Goal: Task Accomplishment & Management: Complete application form

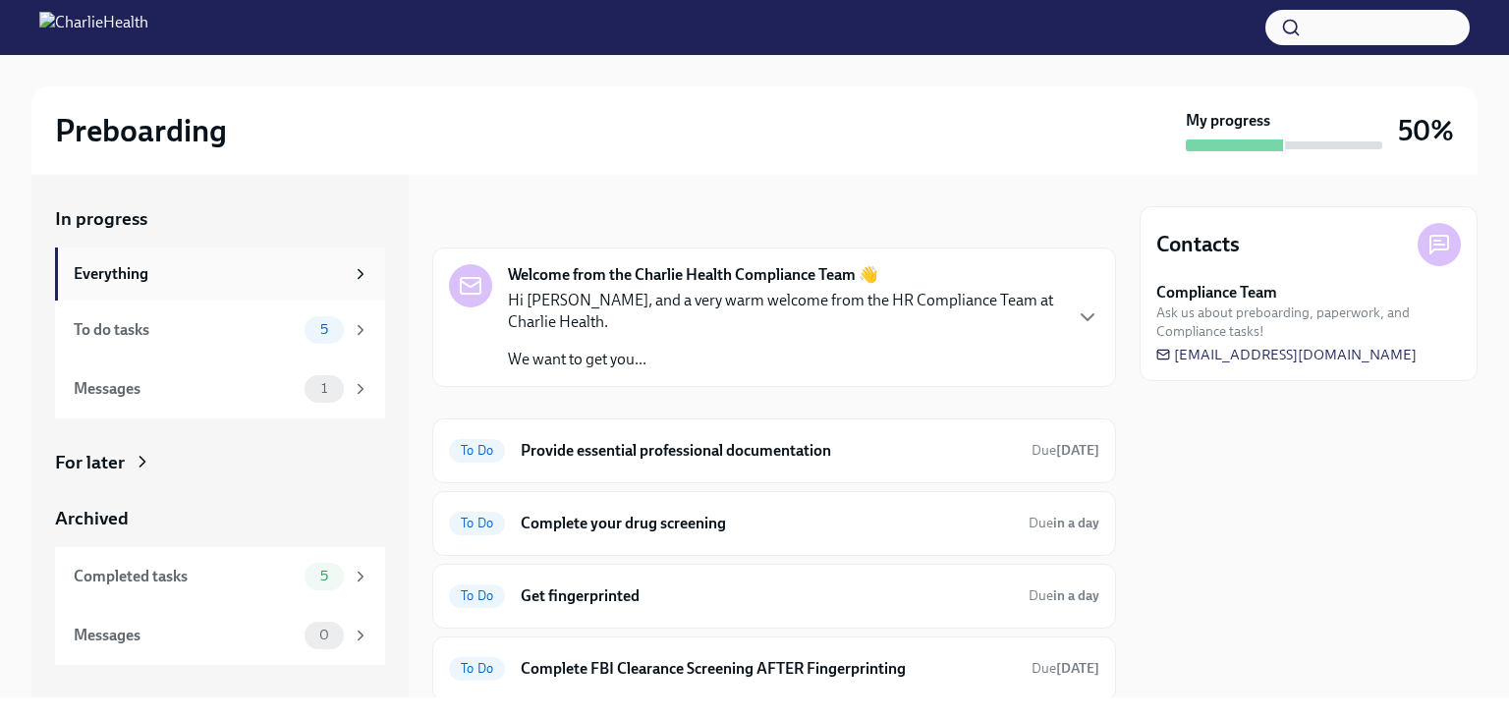
click at [224, 264] on div "Everything" at bounding box center [209, 274] width 270 height 22
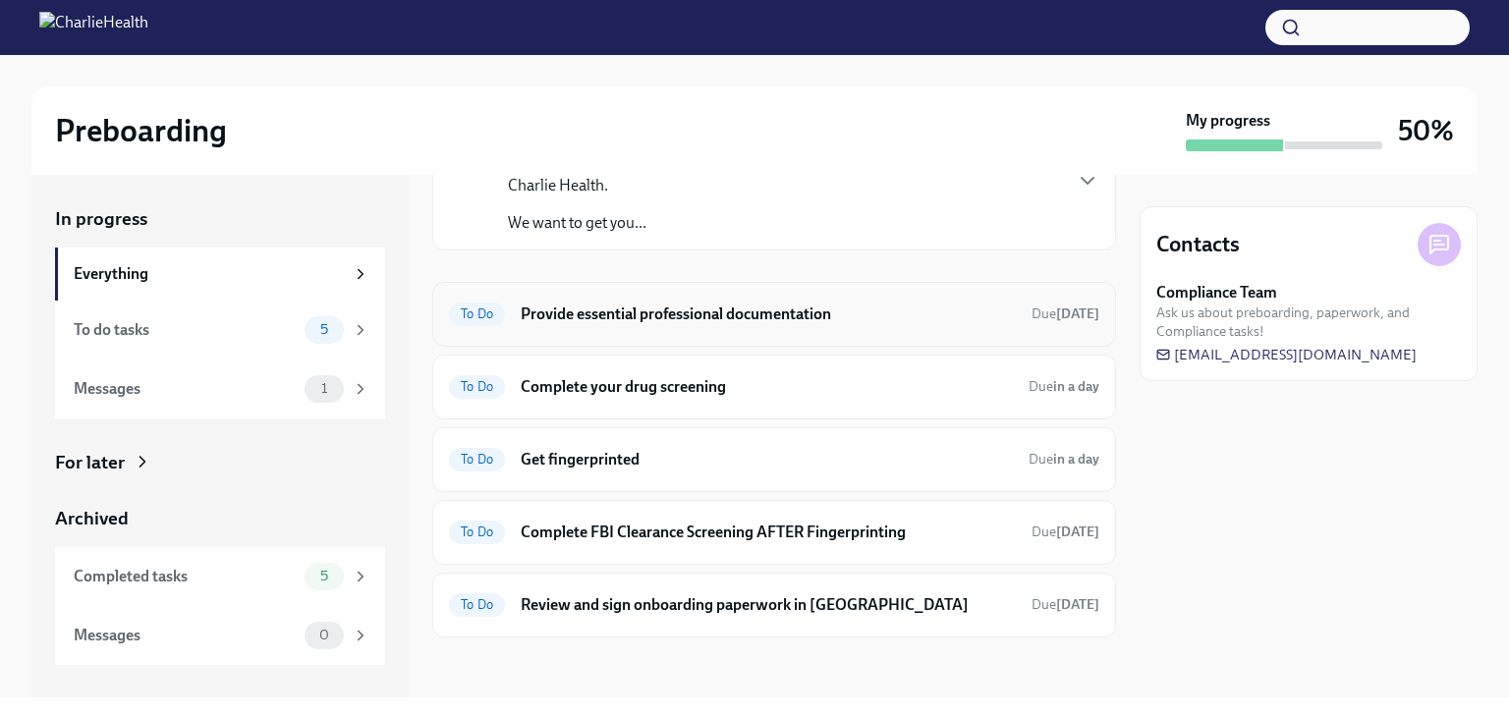
click at [679, 328] on div "To Do Provide essential professional documentation Due [DATE]" at bounding box center [774, 314] width 650 height 31
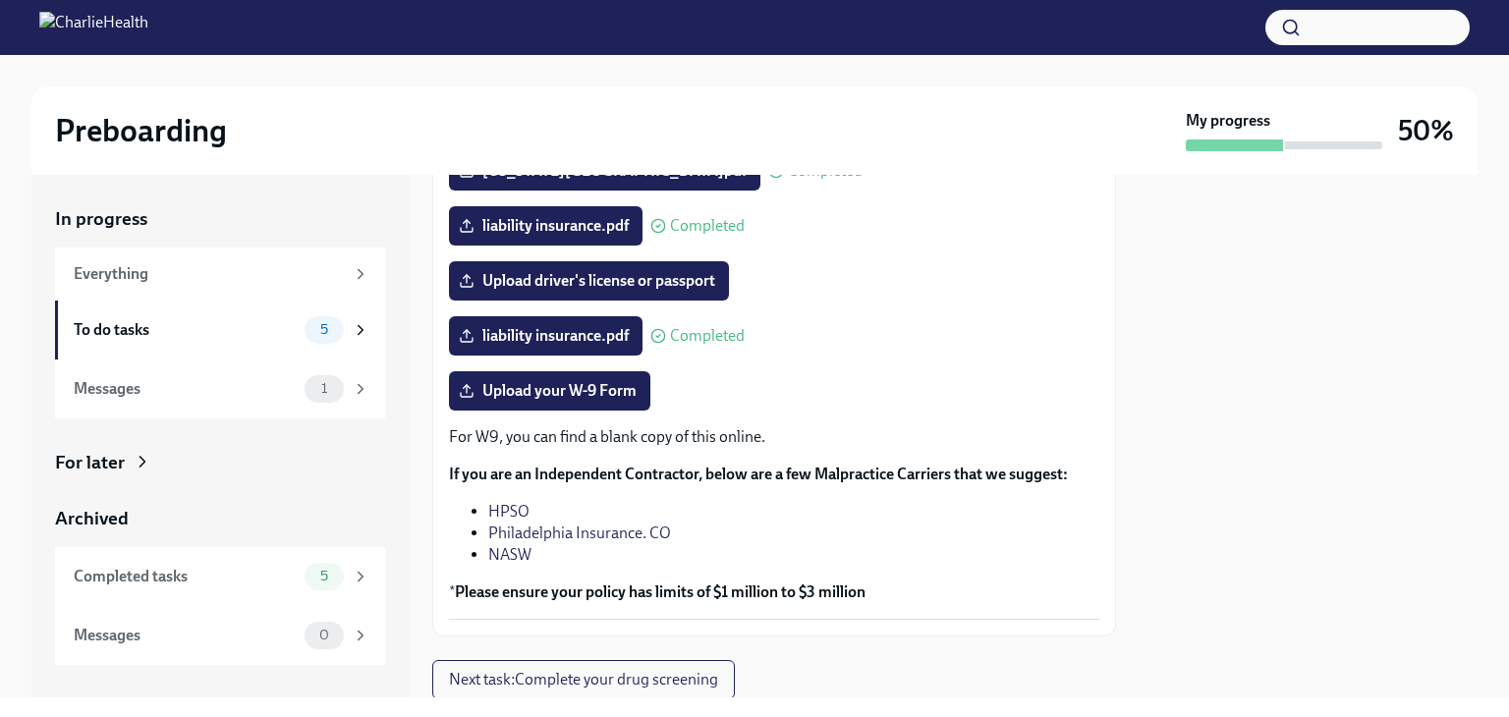
scroll to position [385, 0]
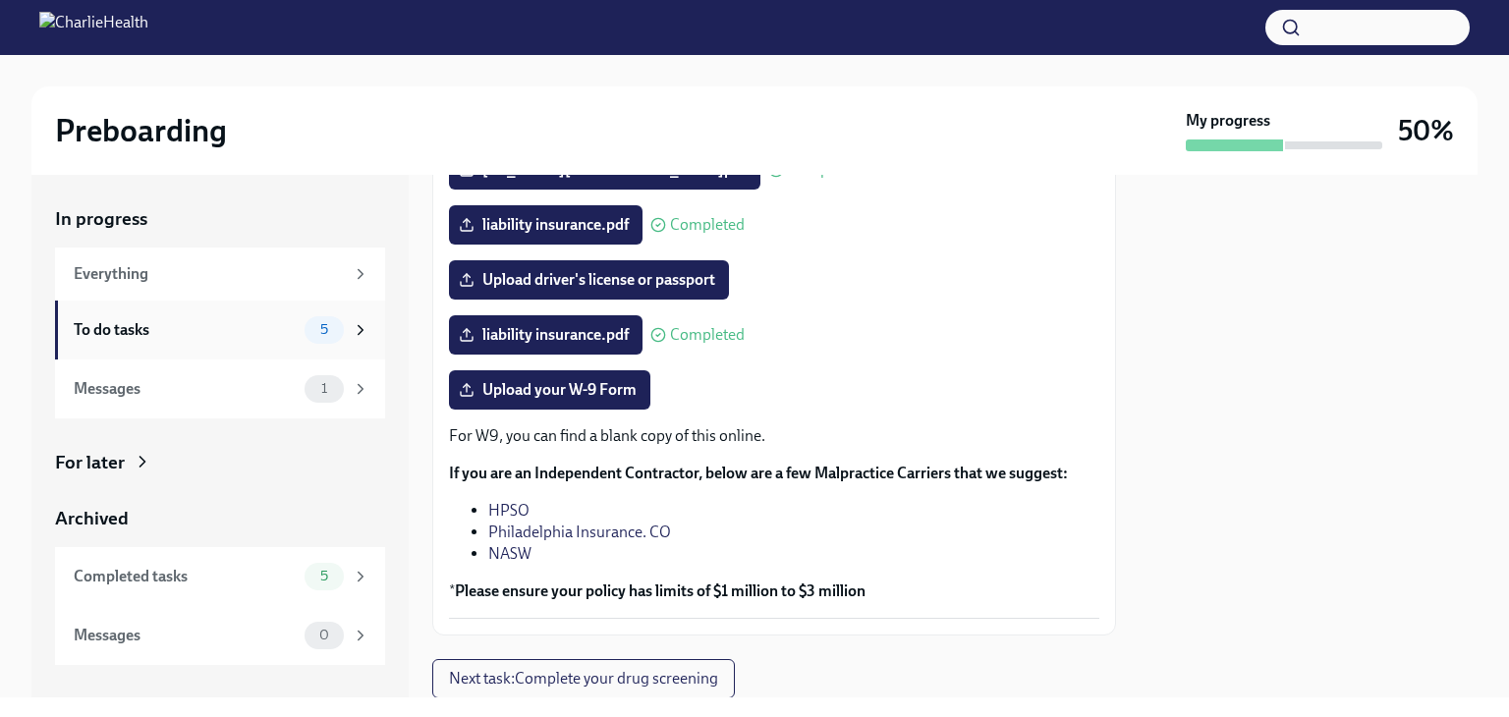
click at [228, 326] on div "To do tasks" at bounding box center [185, 330] width 223 height 22
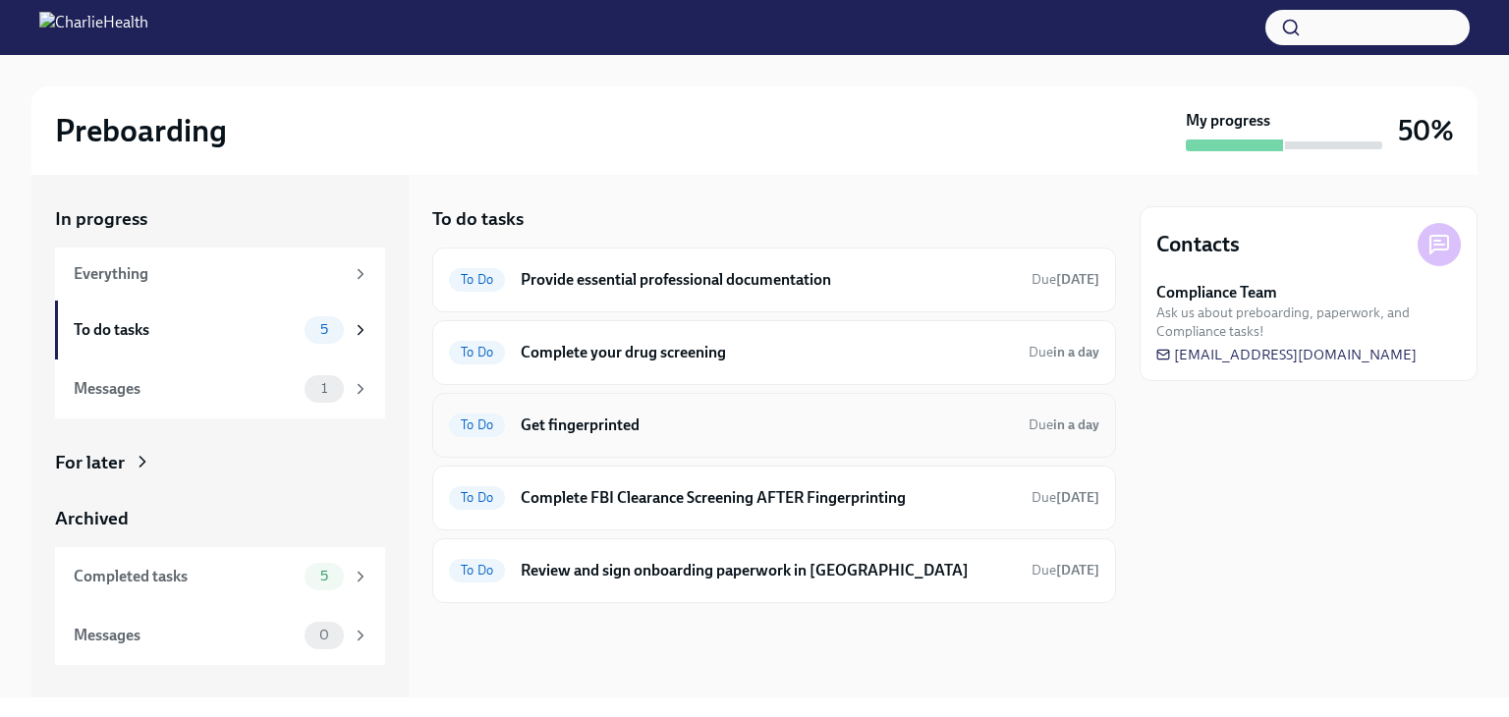
click at [598, 428] on h6 "Get fingerprinted" at bounding box center [767, 426] width 492 height 22
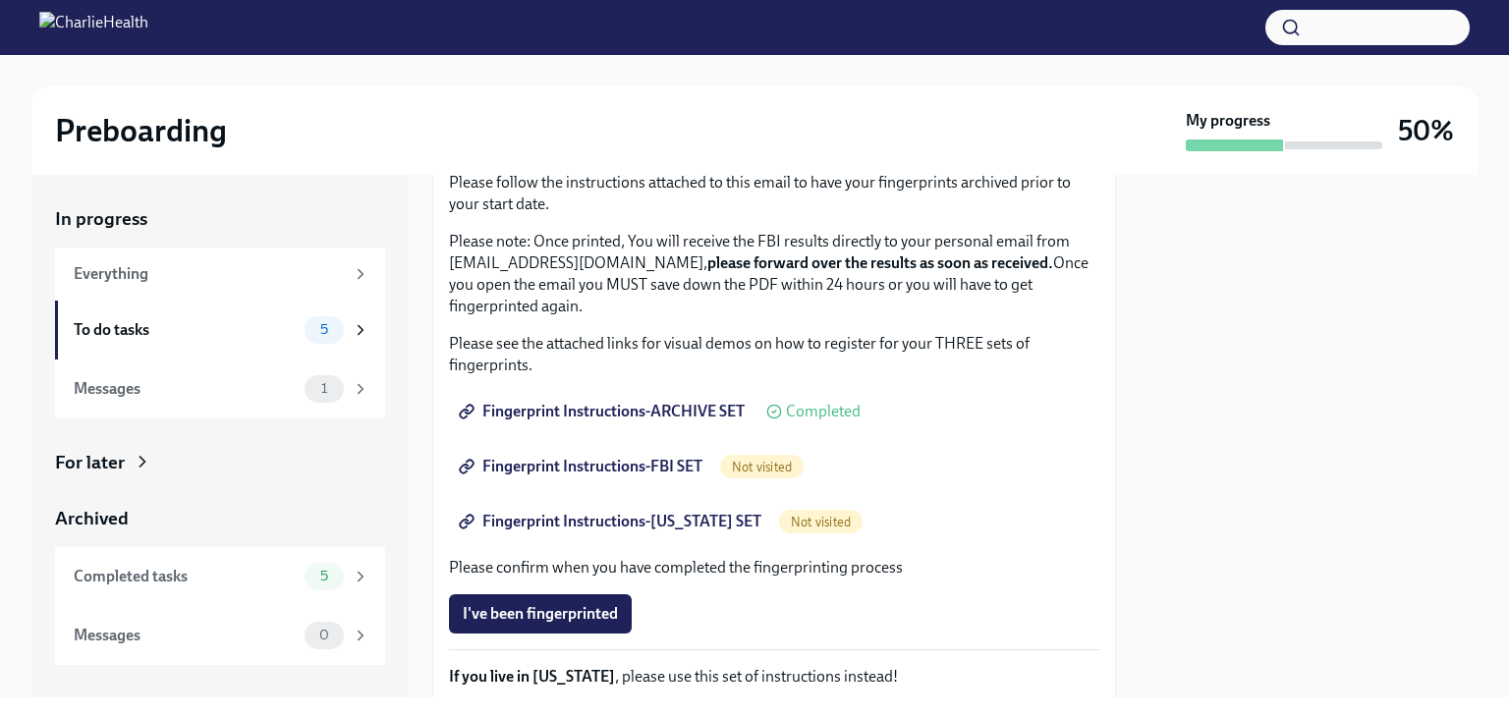
scroll to position [196, 0]
click at [612, 403] on span "Fingerprint Instructions-ARCHIVE SET" at bounding box center [604, 410] width 282 height 20
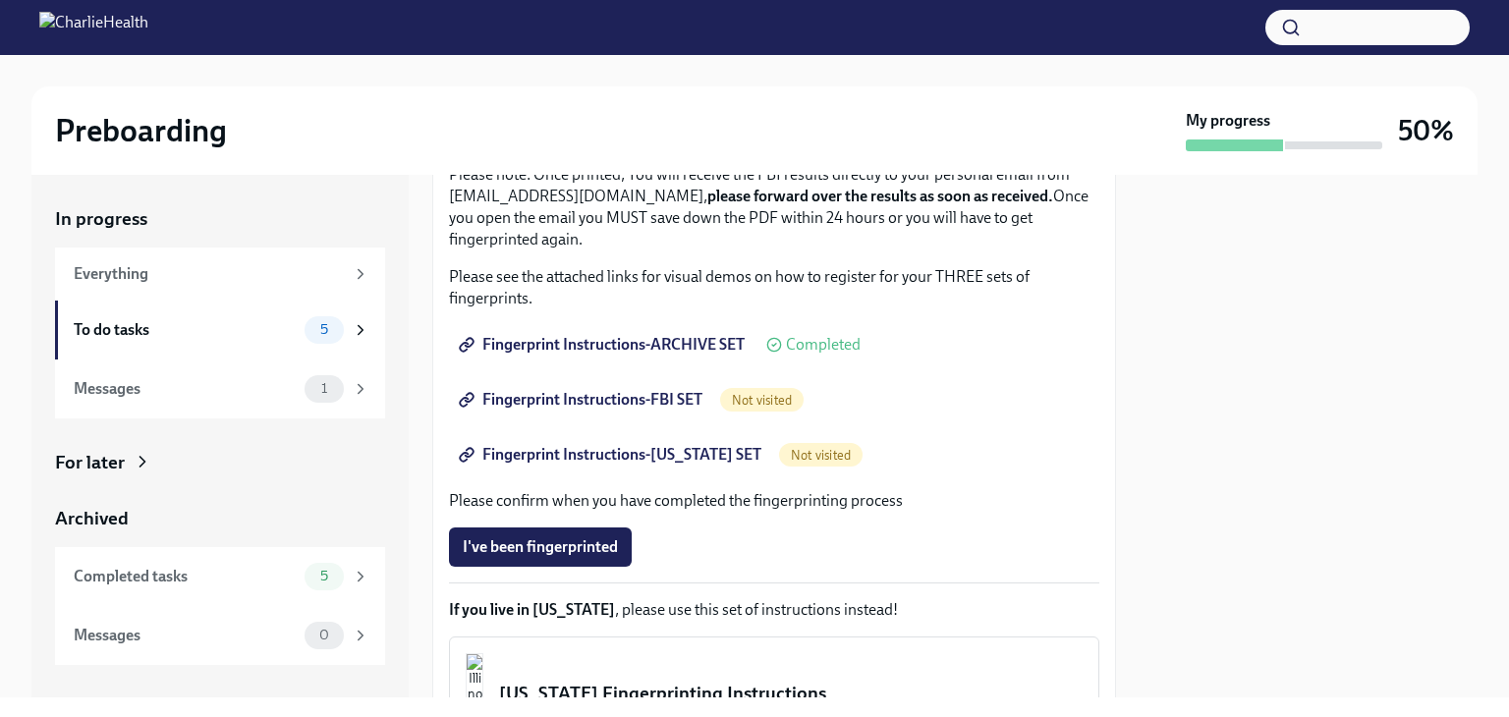
scroll to position [262, 0]
click at [640, 402] on span "Fingerprint Instructions-FBI SET" at bounding box center [583, 399] width 240 height 20
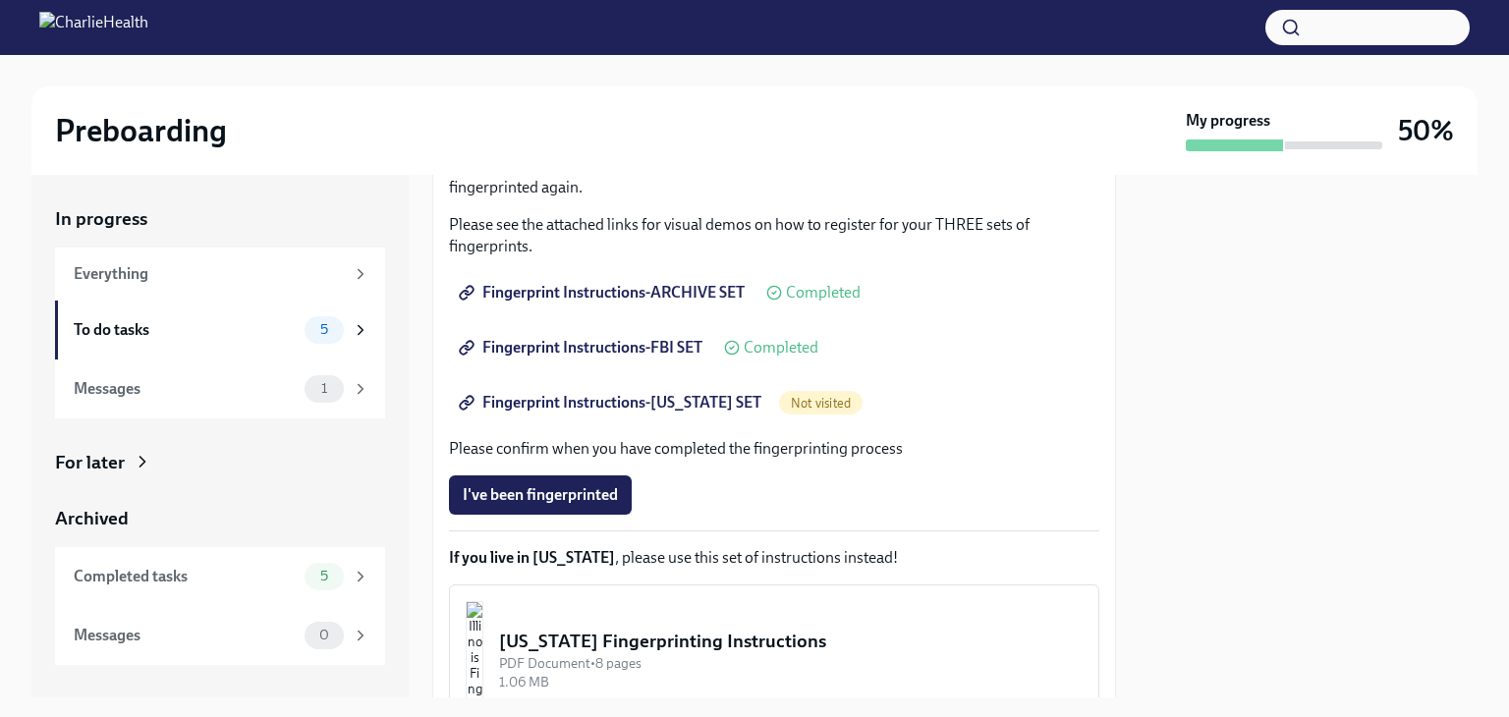
scroll to position [317, 0]
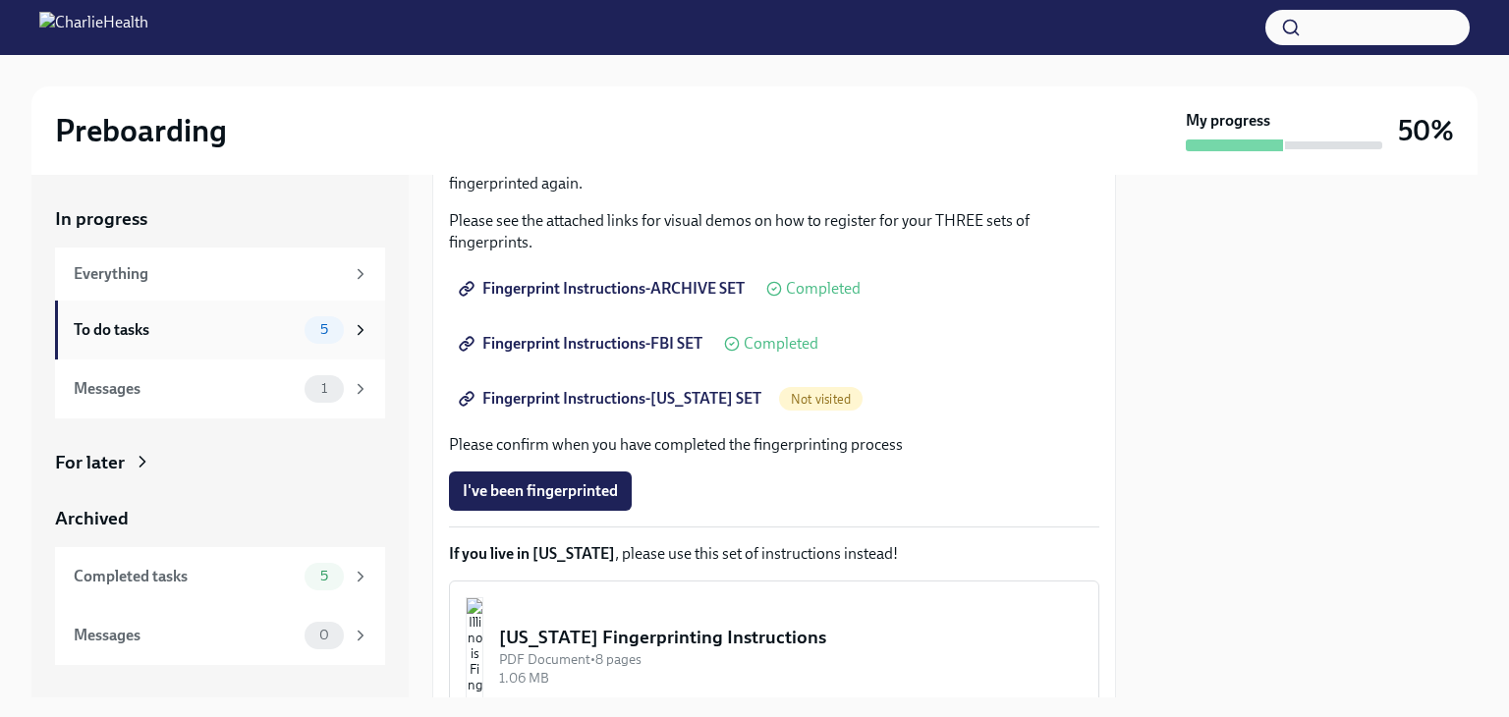
click at [222, 332] on div "To do tasks" at bounding box center [185, 330] width 223 height 22
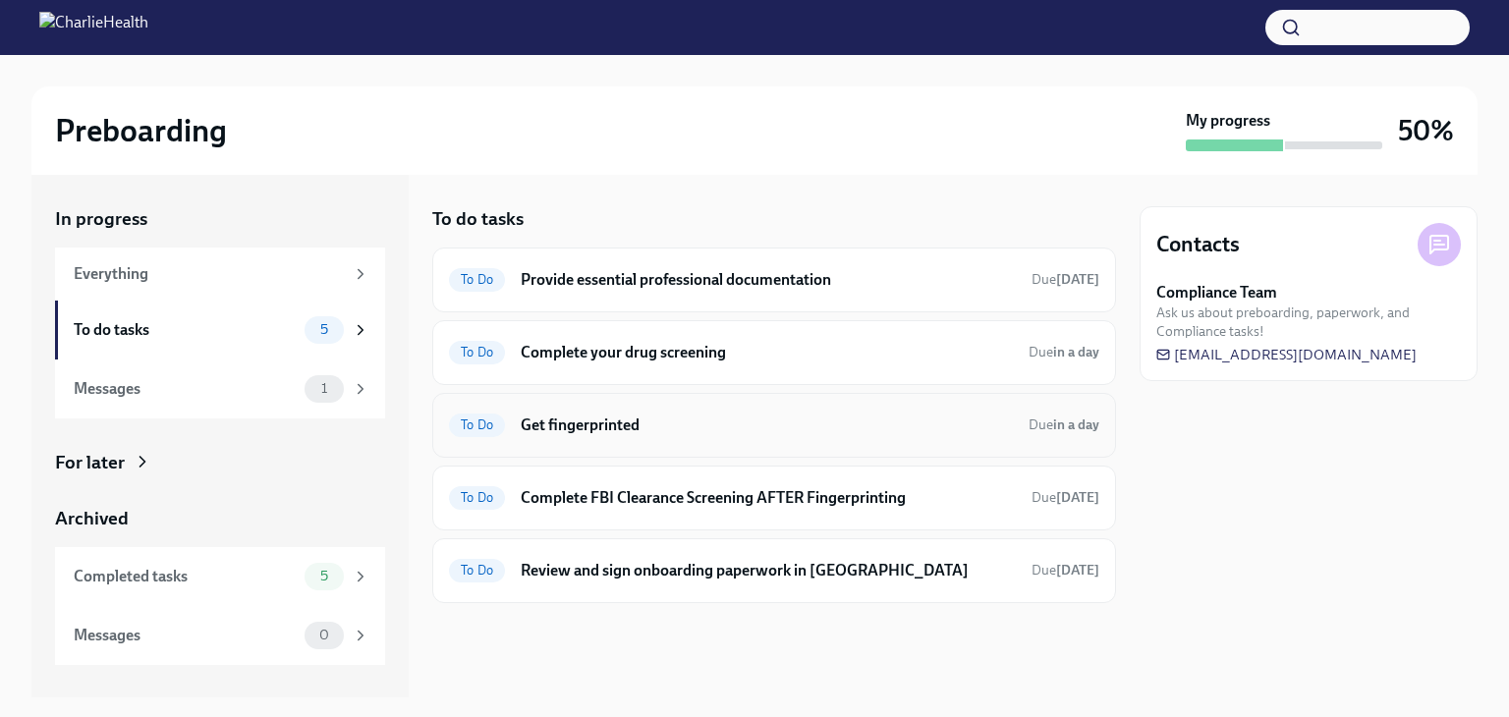
click at [644, 423] on h6 "Get fingerprinted" at bounding box center [767, 426] width 492 height 22
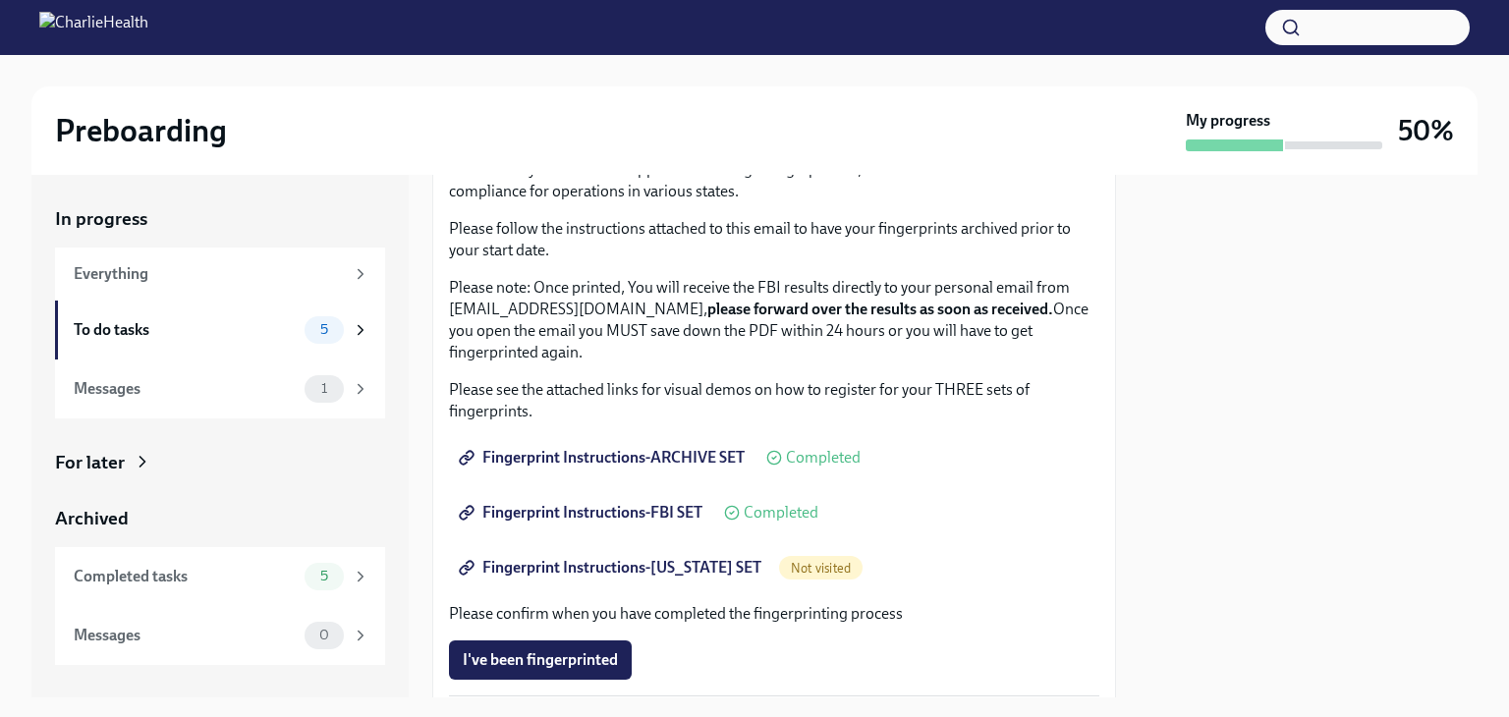
scroll to position [155, 0]
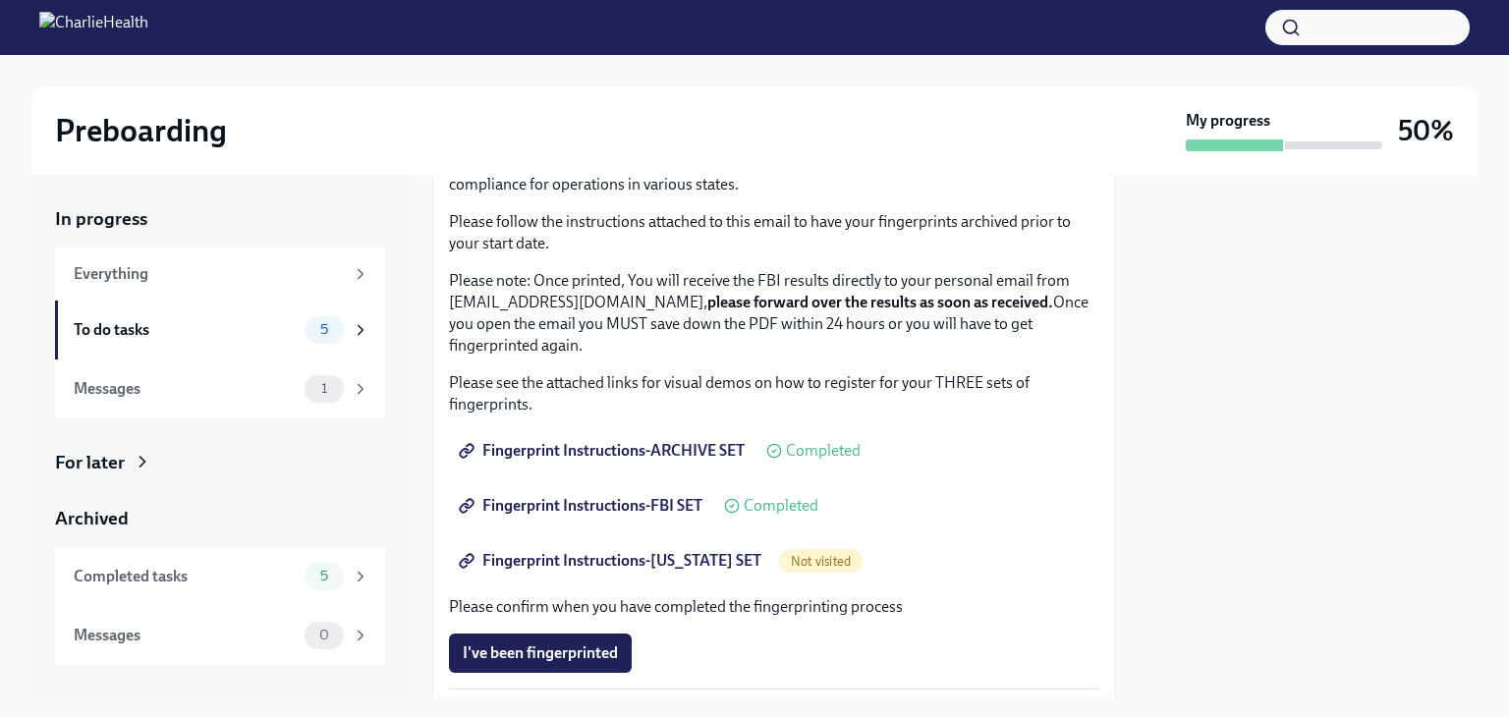
click at [1139, 508] on div at bounding box center [1308, 436] width 338 height 523
